Goal: Book appointment/travel/reservation

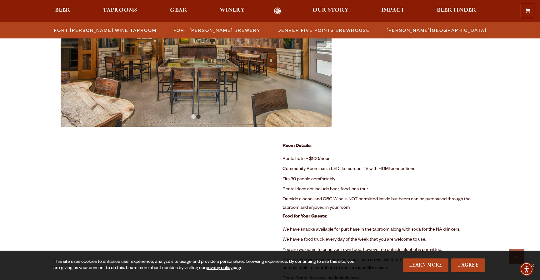
scroll to position [344, 0]
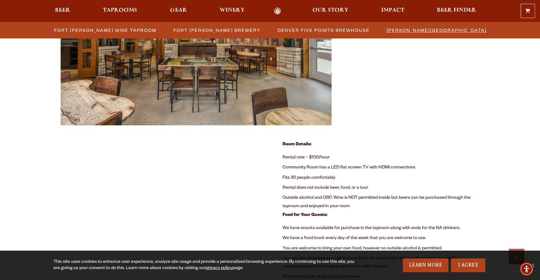
click at [436, 28] on span "[PERSON_NAME][GEOGRAPHIC_DATA]" at bounding box center [437, 30] width 100 height 9
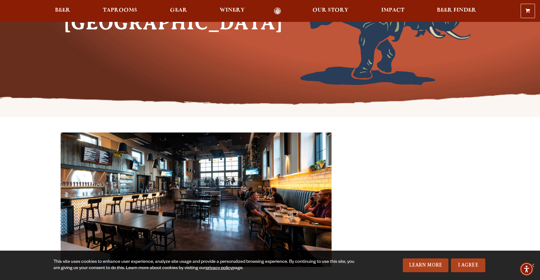
scroll to position [87, 0]
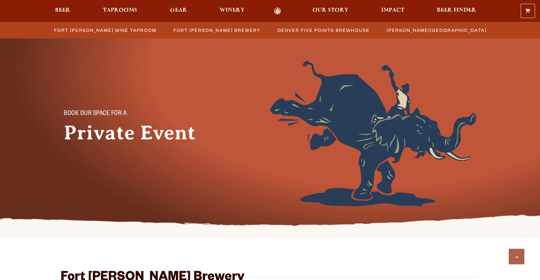
scroll to position [241, 0]
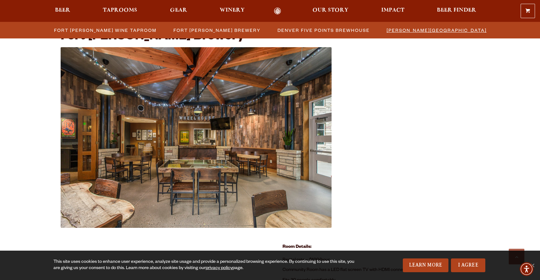
click at [417, 32] on span "[PERSON_NAME][GEOGRAPHIC_DATA]" at bounding box center [437, 30] width 100 height 9
